Goal: Use online tool/utility: Utilize a website feature to perform a specific function

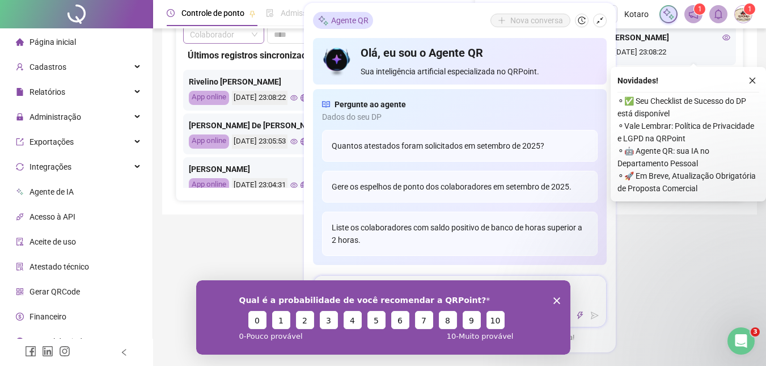
scroll to position [510, 0]
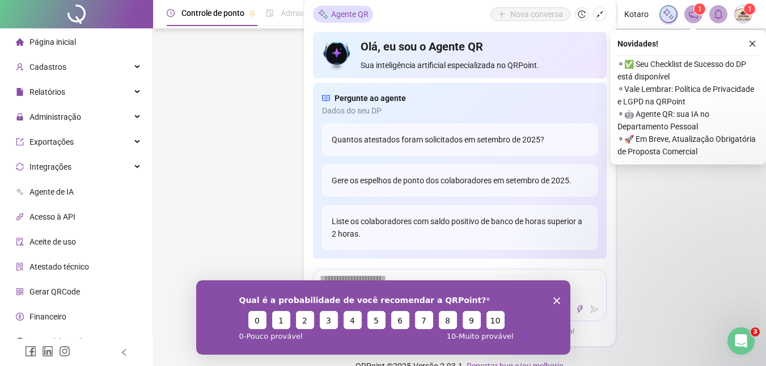
click at [554, 297] on polygon "Encerrar pesquisa" at bounding box center [556, 300] width 7 height 7
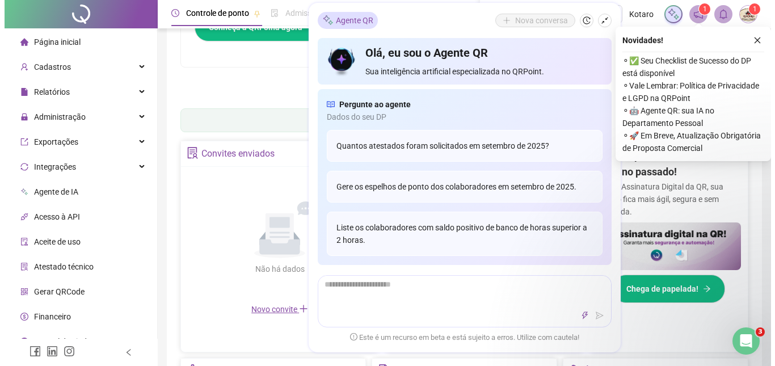
scroll to position [0, 0]
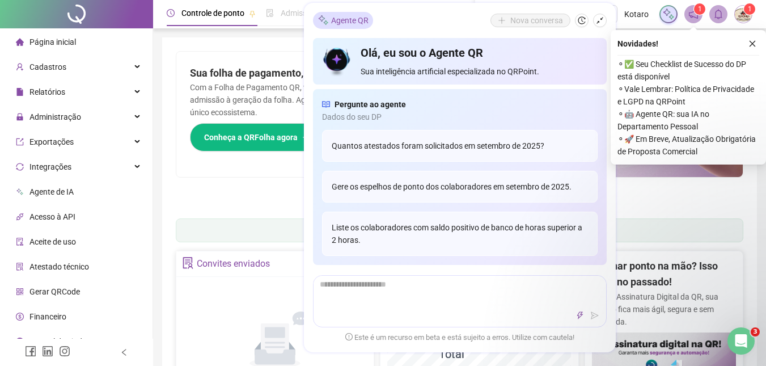
click at [65, 294] on span "Gerar QRCode" at bounding box center [54, 291] width 50 height 9
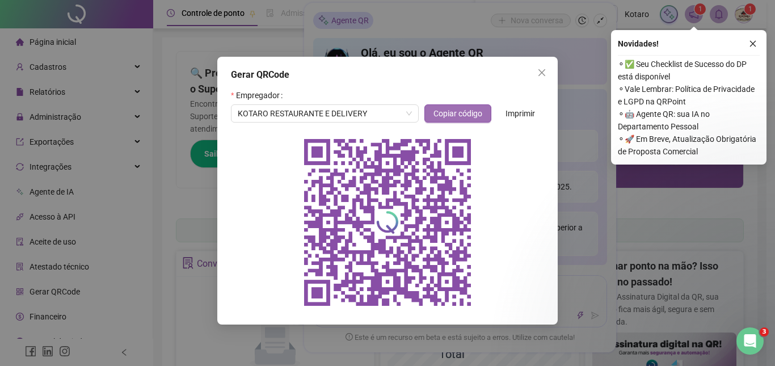
click at [466, 113] on span "Copiar código" at bounding box center [457, 113] width 49 height 12
